Goal: Communication & Community: Participate in discussion

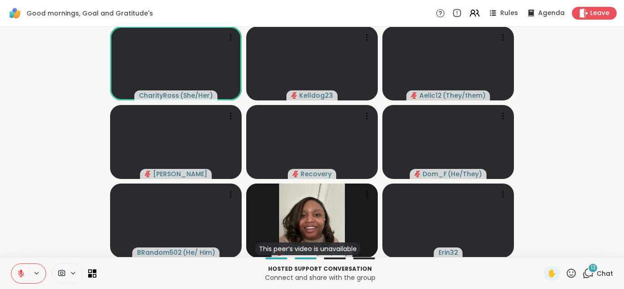
click at [590, 273] on icon at bounding box center [588, 273] width 11 height 11
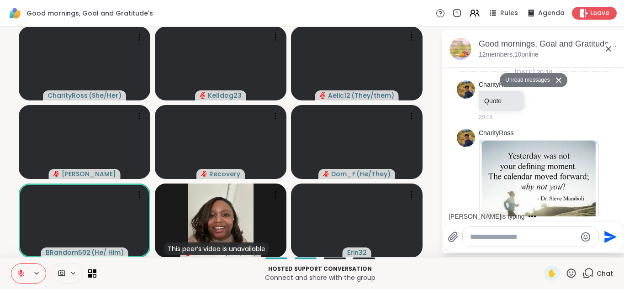
scroll to position [1835, 0]
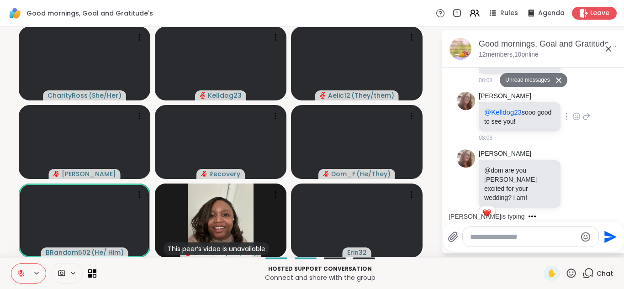
click at [580, 113] on icon at bounding box center [576, 116] width 7 height 7
click at [507, 98] on div "Select Reaction: Heart" at bounding box center [504, 102] width 8 height 8
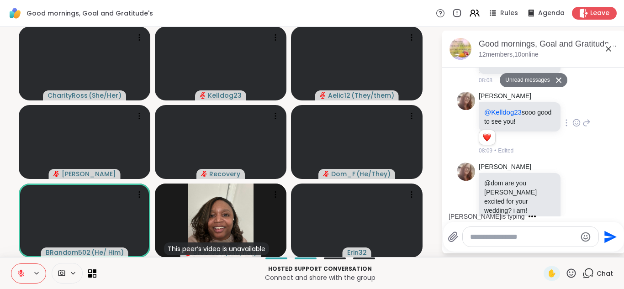
click at [588, 120] on icon at bounding box center [587, 123] width 6 height 6
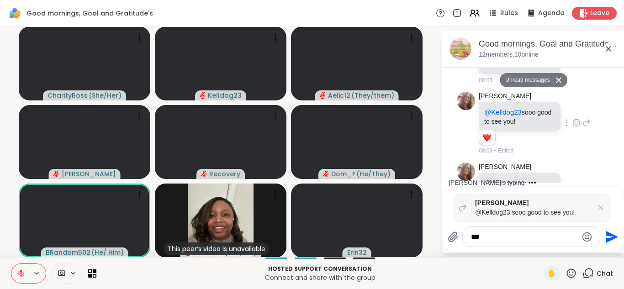
type textarea "***"
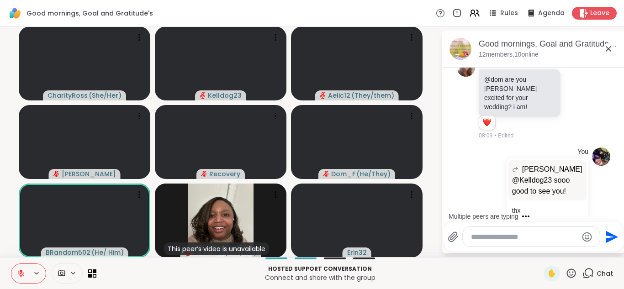
scroll to position [1918, 0]
click at [461, 156] on div "You dodi @Kelldog23 sooo good to see you! @Kelldog23 sooo good to see you! thx …" at bounding box center [534, 189] width 154 height 91
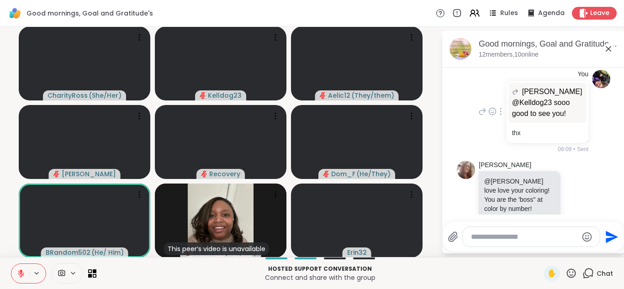
scroll to position [0, 0]
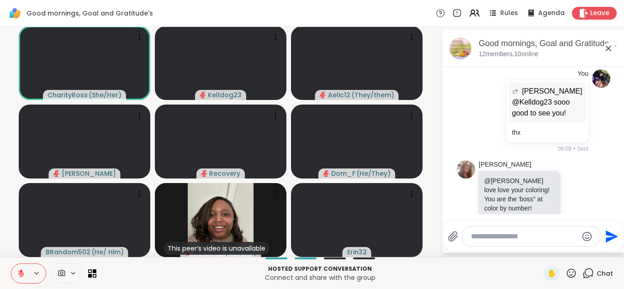
click at [503, 237] on textarea "Type your message" at bounding box center [524, 236] width 106 height 9
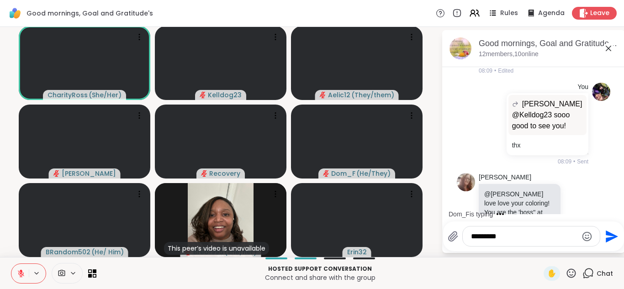
scroll to position [2007, 0]
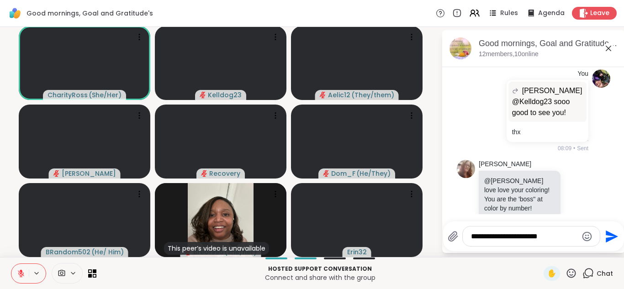
type textarea "**********"
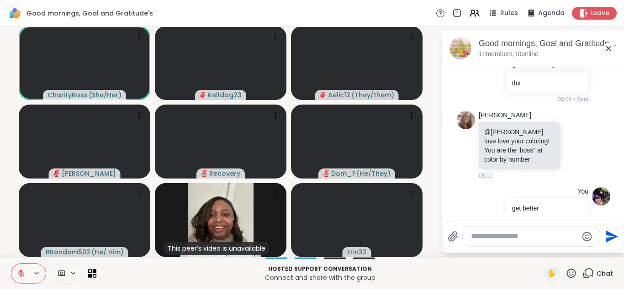
click at [607, 50] on icon at bounding box center [608, 48] width 5 height 5
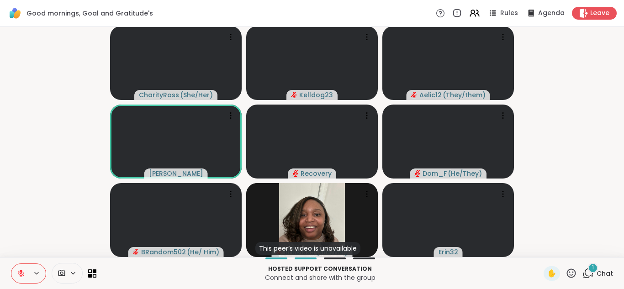
click at [592, 270] on span "1" at bounding box center [593, 268] width 2 height 8
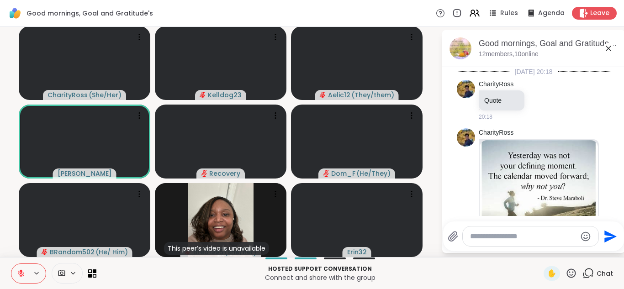
scroll to position [2265, 0]
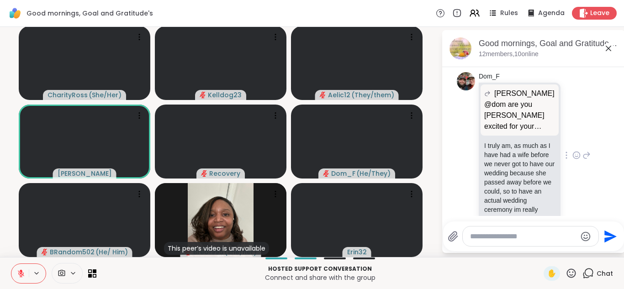
click at [581, 188] on div "Dom_F dodi @dom are you sooo excited for your wedding? i am! @dom are you sooo …" at bounding box center [535, 156] width 112 height 168
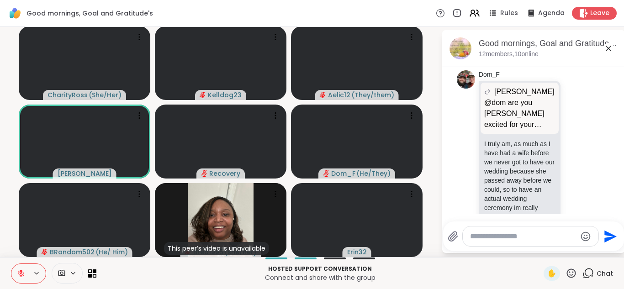
click at [609, 47] on icon at bounding box center [608, 48] width 11 height 11
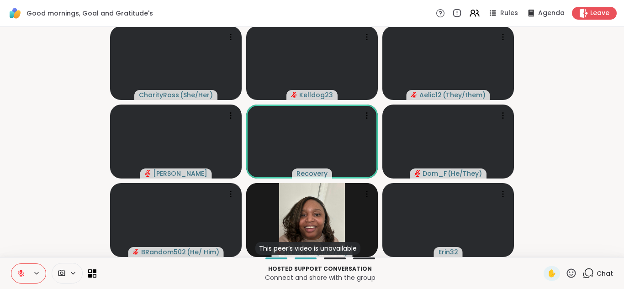
click at [591, 272] on icon at bounding box center [588, 273] width 11 height 11
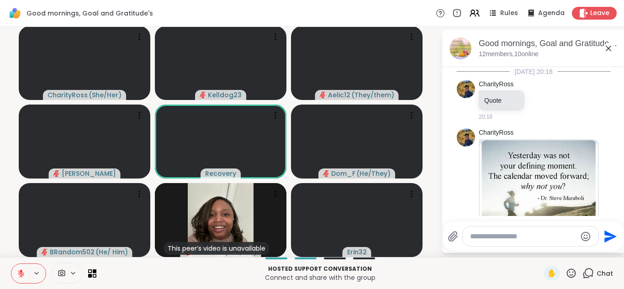
scroll to position [2248, 0]
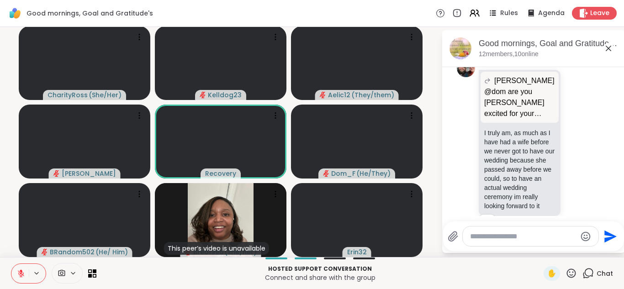
click at [607, 50] on icon at bounding box center [608, 48] width 11 height 11
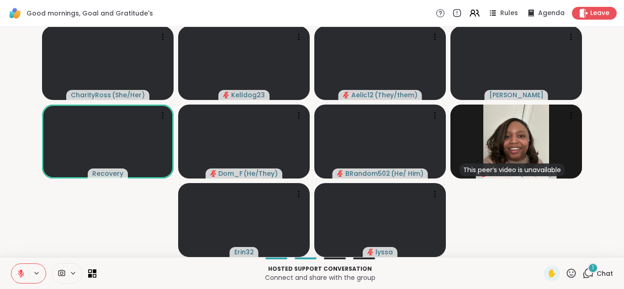
click at [592, 271] on div "1" at bounding box center [593, 268] width 10 height 10
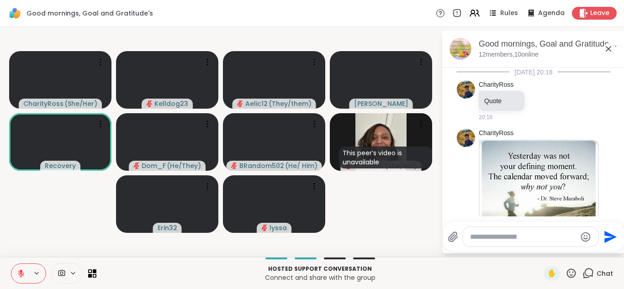
scroll to position [2340, 0]
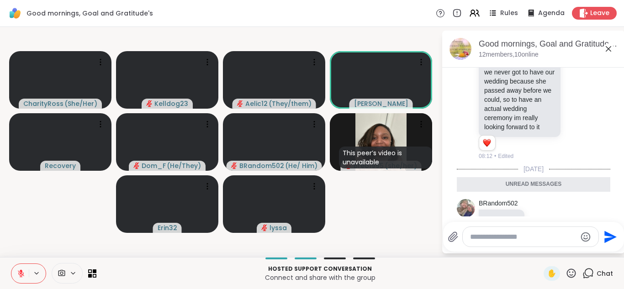
click at [607, 50] on icon at bounding box center [608, 48] width 5 height 5
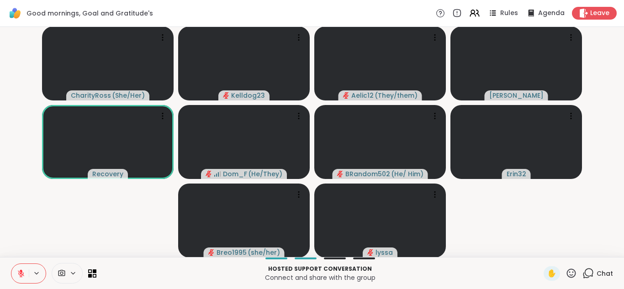
click at [592, 276] on icon at bounding box center [589, 273] width 9 height 8
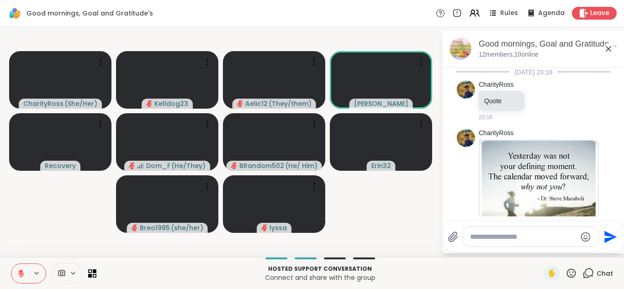
click at [494, 238] on textarea "Type your message" at bounding box center [523, 237] width 106 height 9
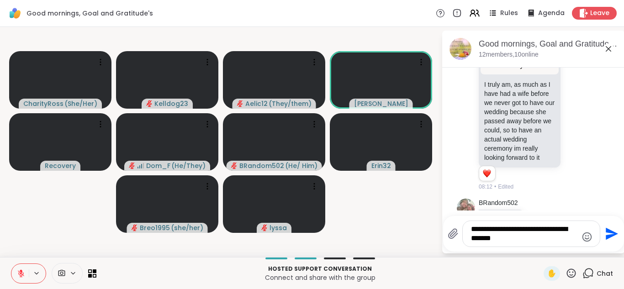
type textarea "**********"
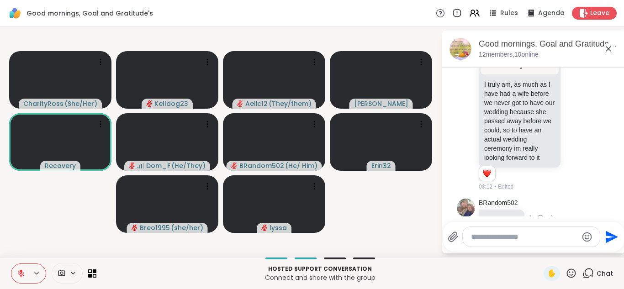
scroll to position [2367, 0]
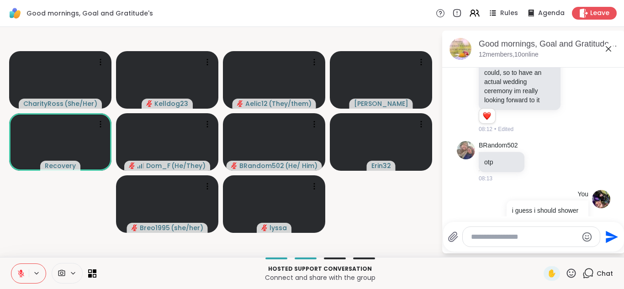
click at [608, 48] on icon at bounding box center [608, 48] width 5 height 5
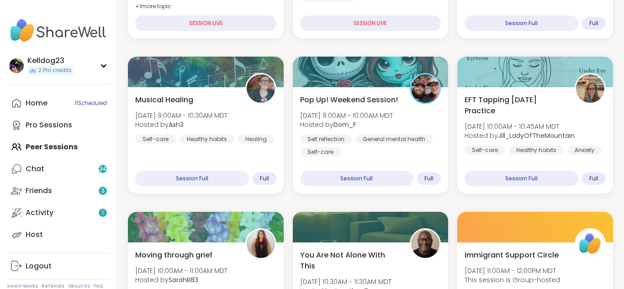
scroll to position [292, 0]
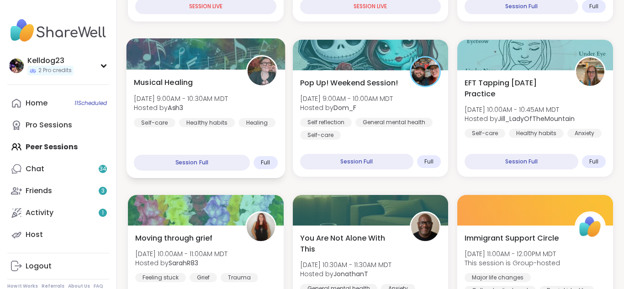
click at [215, 148] on div "Musical Healing [DATE] 9:00AM - 10:30AM MDT Hosted by Ash3 Self-care Healthy ha…" at bounding box center [206, 123] width 159 height 109
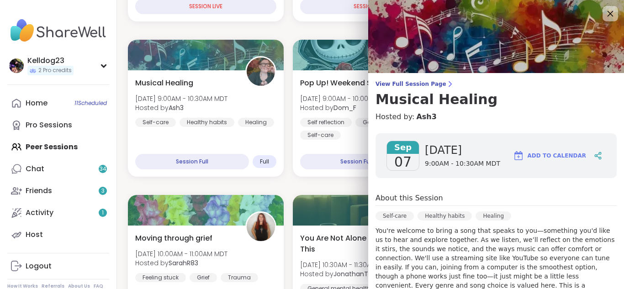
click at [610, 15] on icon at bounding box center [609, 13] width 11 height 11
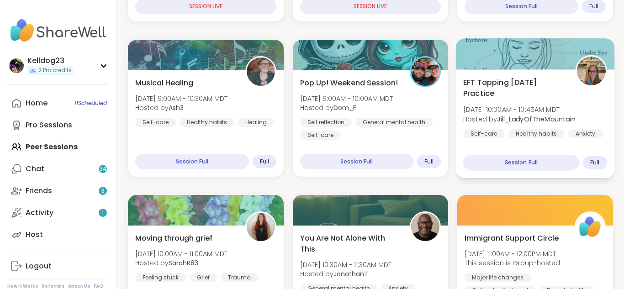
scroll to position [311, 0]
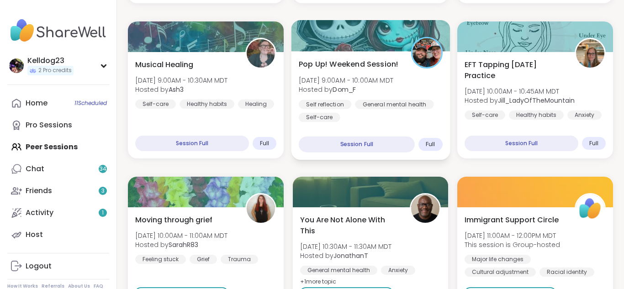
click at [381, 114] on div "Self reflection General mental health Self-care" at bounding box center [371, 111] width 144 height 22
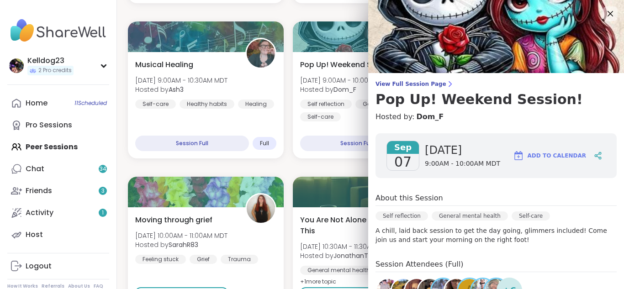
click at [466, 193] on div "About this Session" at bounding box center [496, 199] width 241 height 13
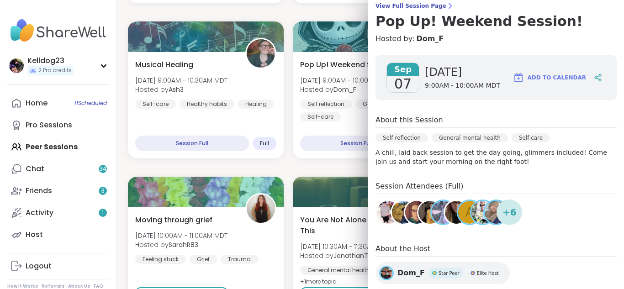
scroll to position [91, 0]
